Goal: Task Accomplishment & Management: Complete application form

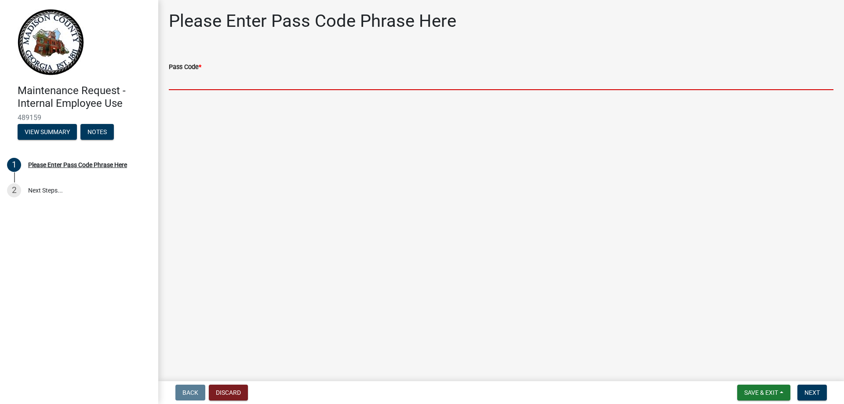
click at [178, 86] on input "Pass Code *" at bounding box center [501, 81] width 664 height 18
paste input "bgmr2025"
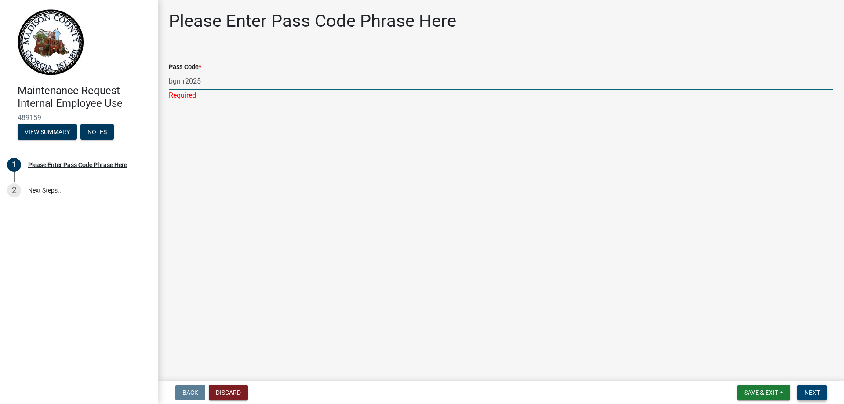
type input "bgmr2025"
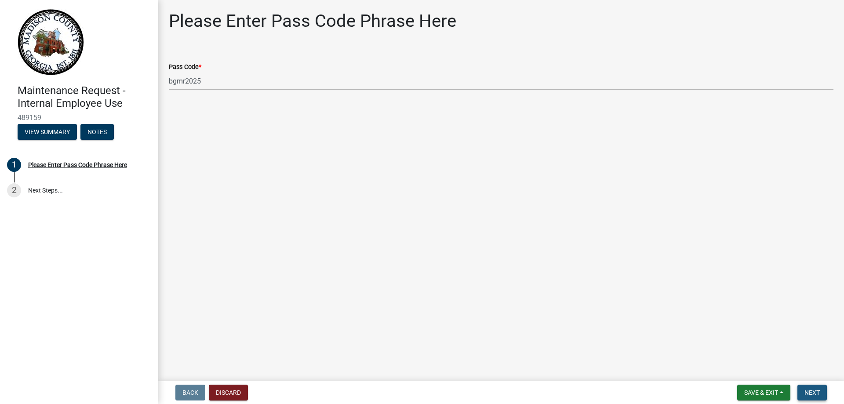
click at [809, 389] on span "Next" at bounding box center [811, 392] width 15 height 7
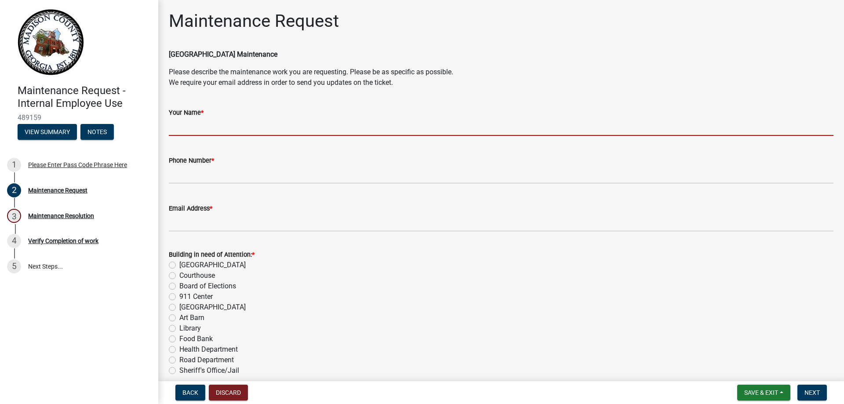
click at [267, 126] on input "Your Name *" at bounding box center [501, 127] width 664 height 18
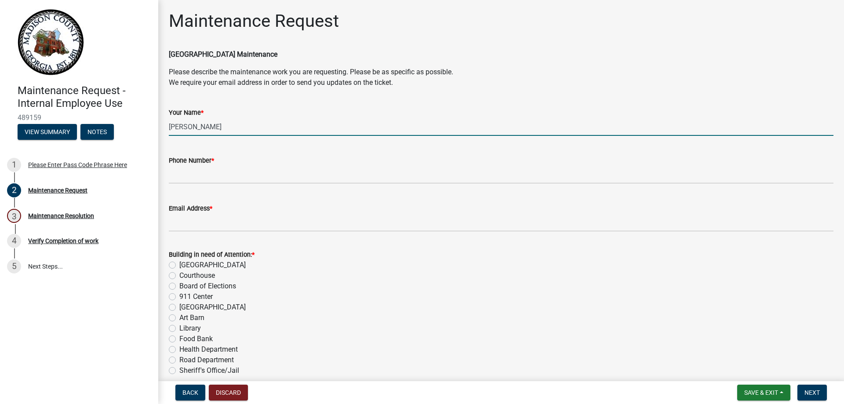
type input "[PERSON_NAME]"
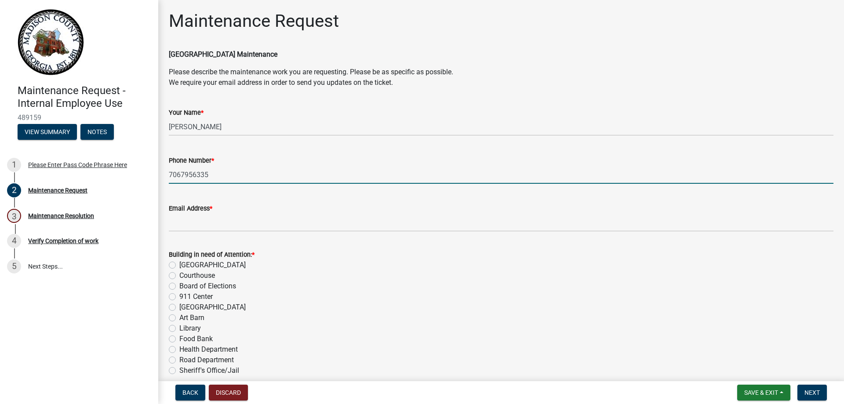
type input "7067956335"
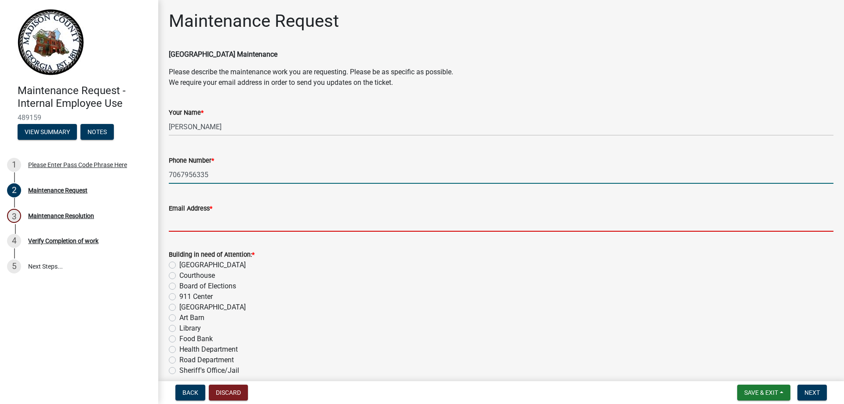
click at [231, 227] on input "Email Address *" at bounding box center [501, 223] width 664 height 18
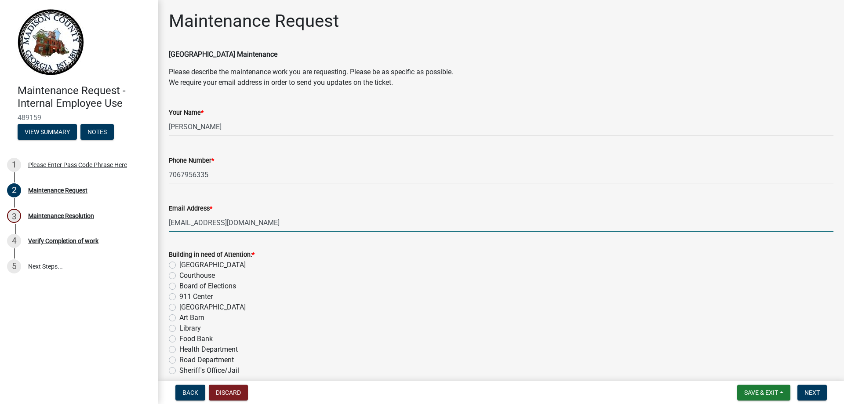
type input "[EMAIL_ADDRESS][DOMAIN_NAME]"
click at [179, 286] on label "Board of Elections" at bounding box center [207, 286] width 57 height 11
click at [179, 286] on input "Board of Elections" at bounding box center [182, 284] width 6 height 6
radio input "true"
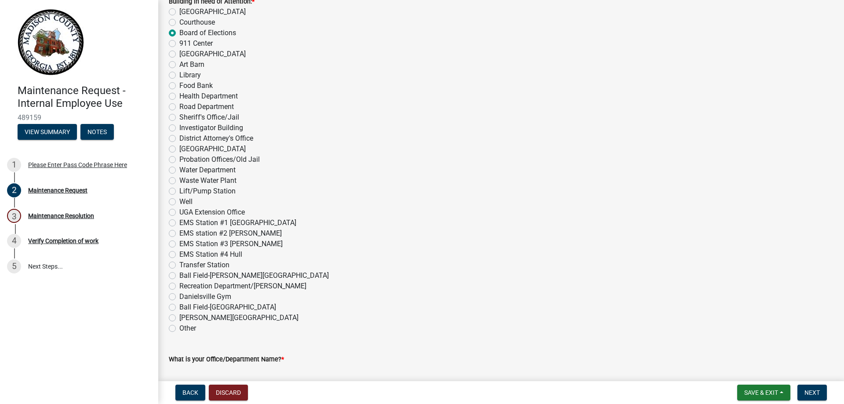
scroll to position [308, 0]
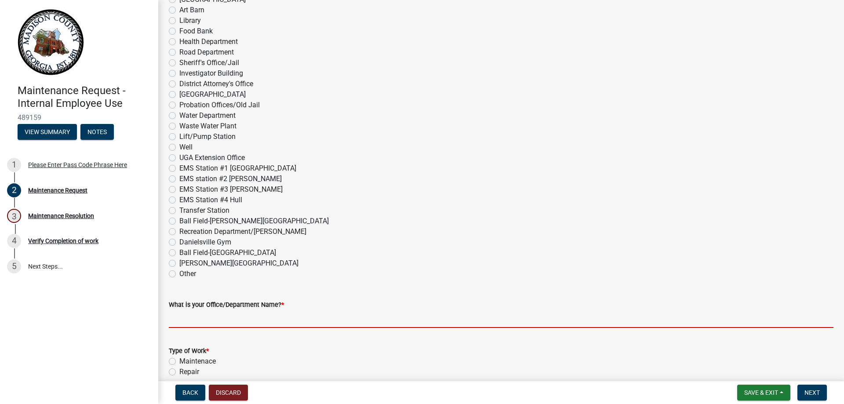
click at [262, 317] on input "What is your Office/Department Name? *" at bounding box center [501, 319] width 664 height 18
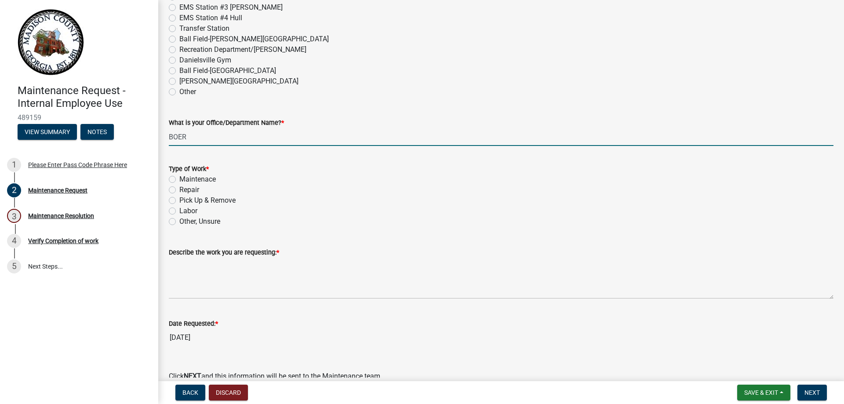
scroll to position [527, 0]
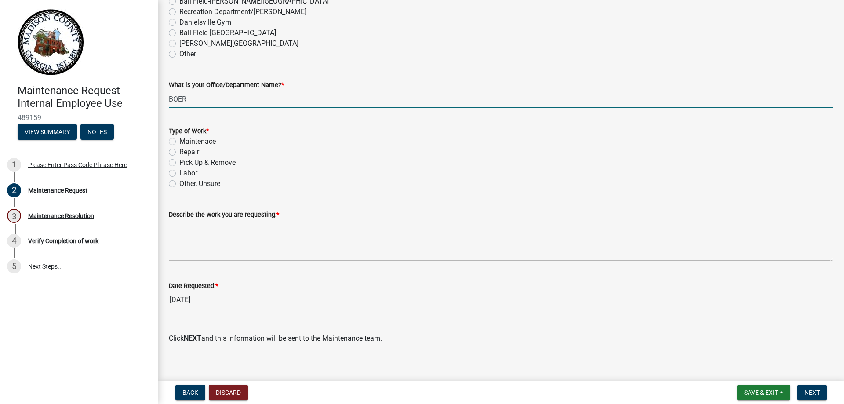
type input "BOER"
click at [179, 141] on label "Maintenace" at bounding box center [197, 141] width 36 height 11
click at [179, 141] on input "Maintenace" at bounding box center [182, 139] width 6 height 6
radio input "true"
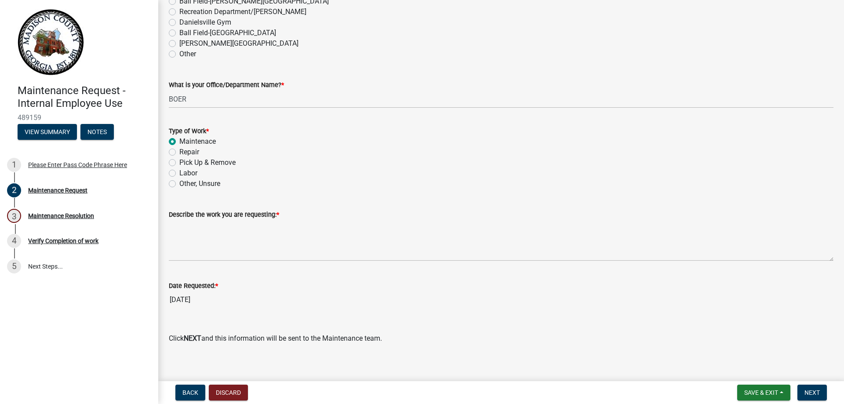
click at [179, 153] on label "Repair" at bounding box center [189, 152] width 20 height 11
click at [179, 152] on input "Repair" at bounding box center [182, 150] width 6 height 6
radio input "true"
click at [179, 142] on label "Maintenace" at bounding box center [197, 141] width 36 height 11
click at [179, 142] on input "Maintenace" at bounding box center [182, 139] width 6 height 6
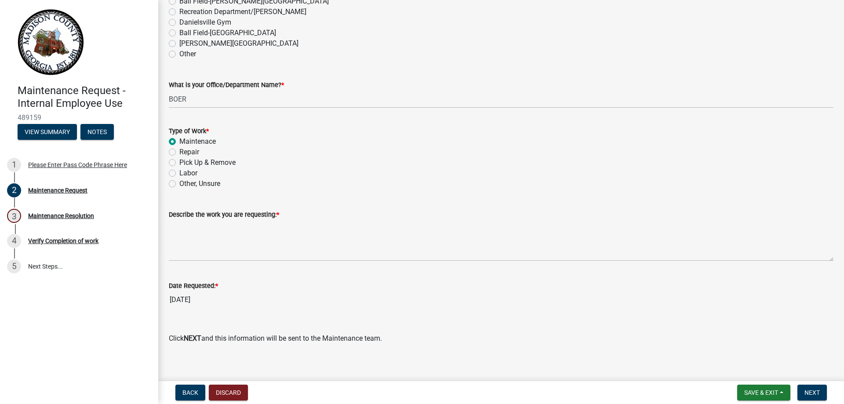
radio input "true"
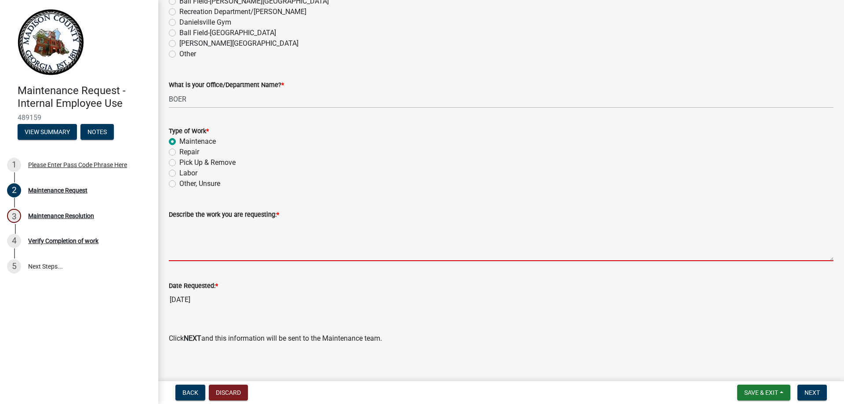
click at [199, 242] on textarea "Describe the work you are requesting: *" at bounding box center [501, 240] width 664 height 41
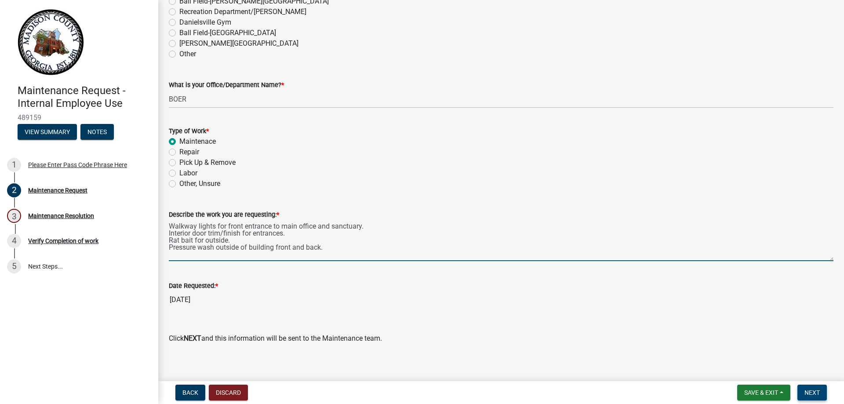
type textarea "Walkway lights for front entrance to main office and sanctuary. Interior door t…"
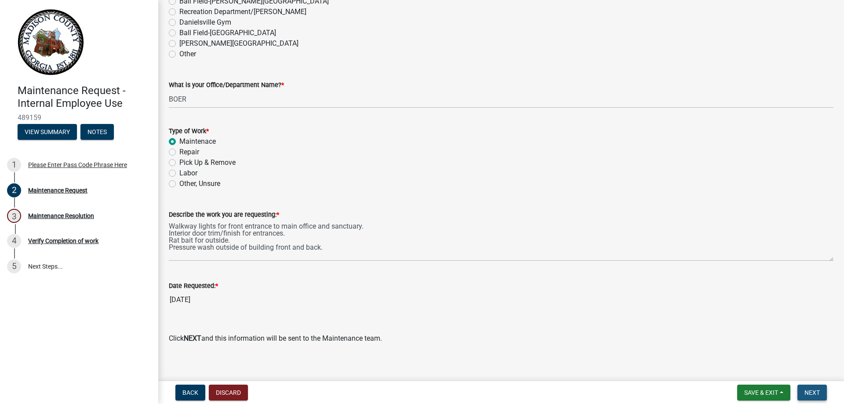
click at [813, 392] on span "Next" at bounding box center [811, 392] width 15 height 7
